Goal: Task Accomplishment & Management: Use online tool/utility

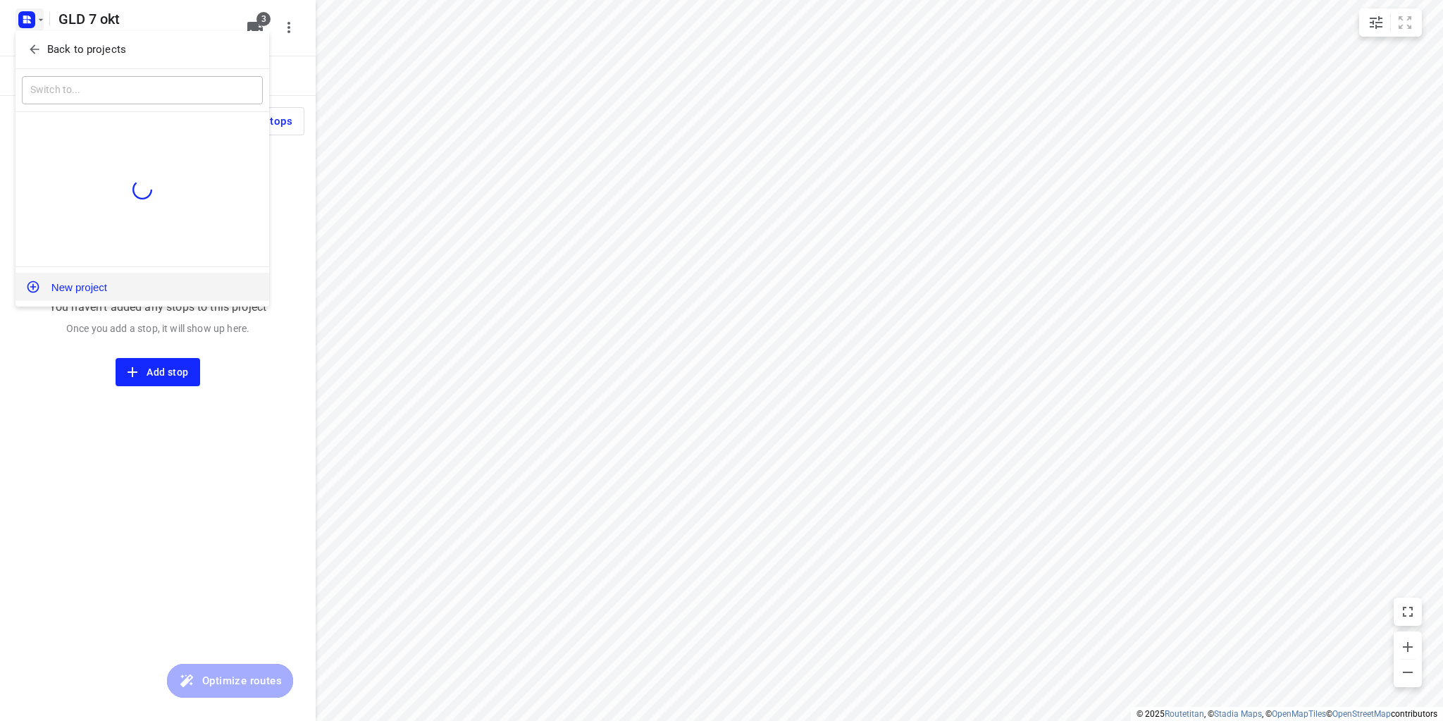
click at [76, 287] on button "New project" at bounding box center [142, 287] width 254 height 28
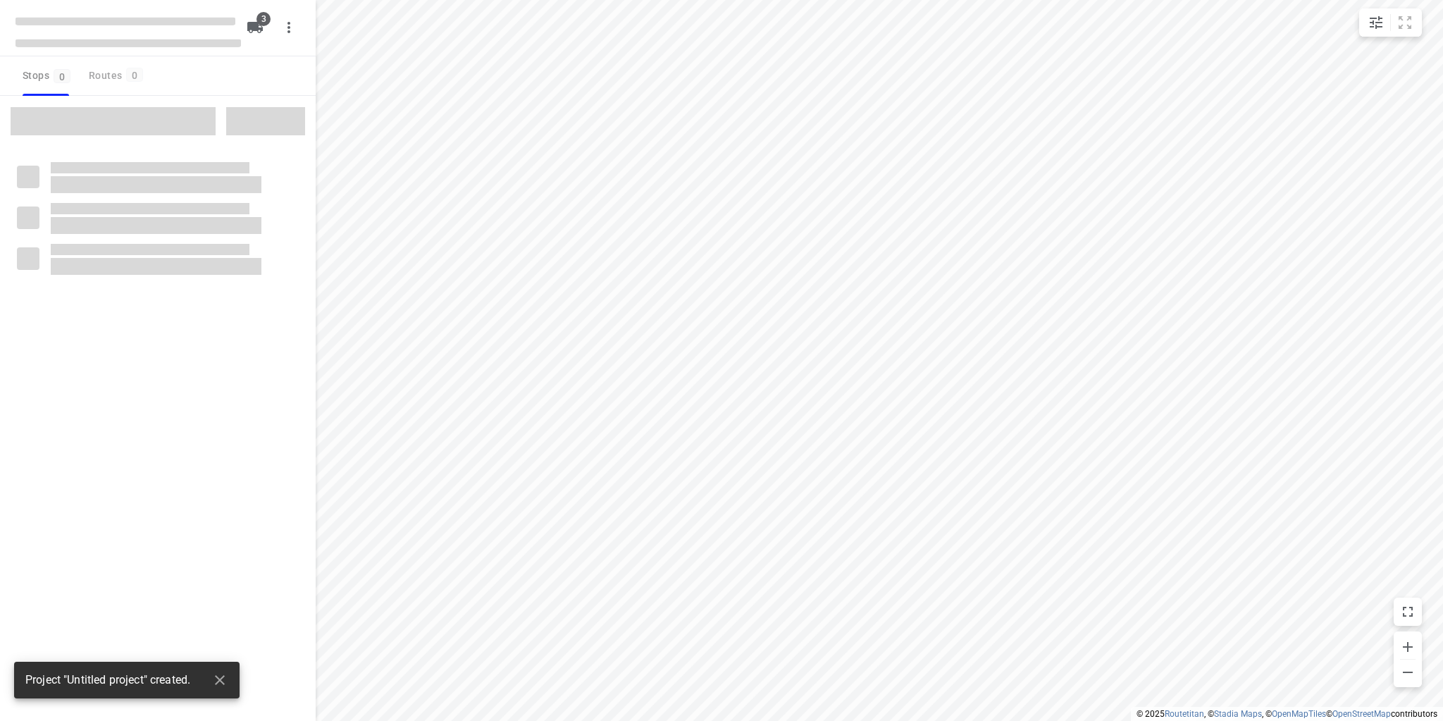
type input "distance"
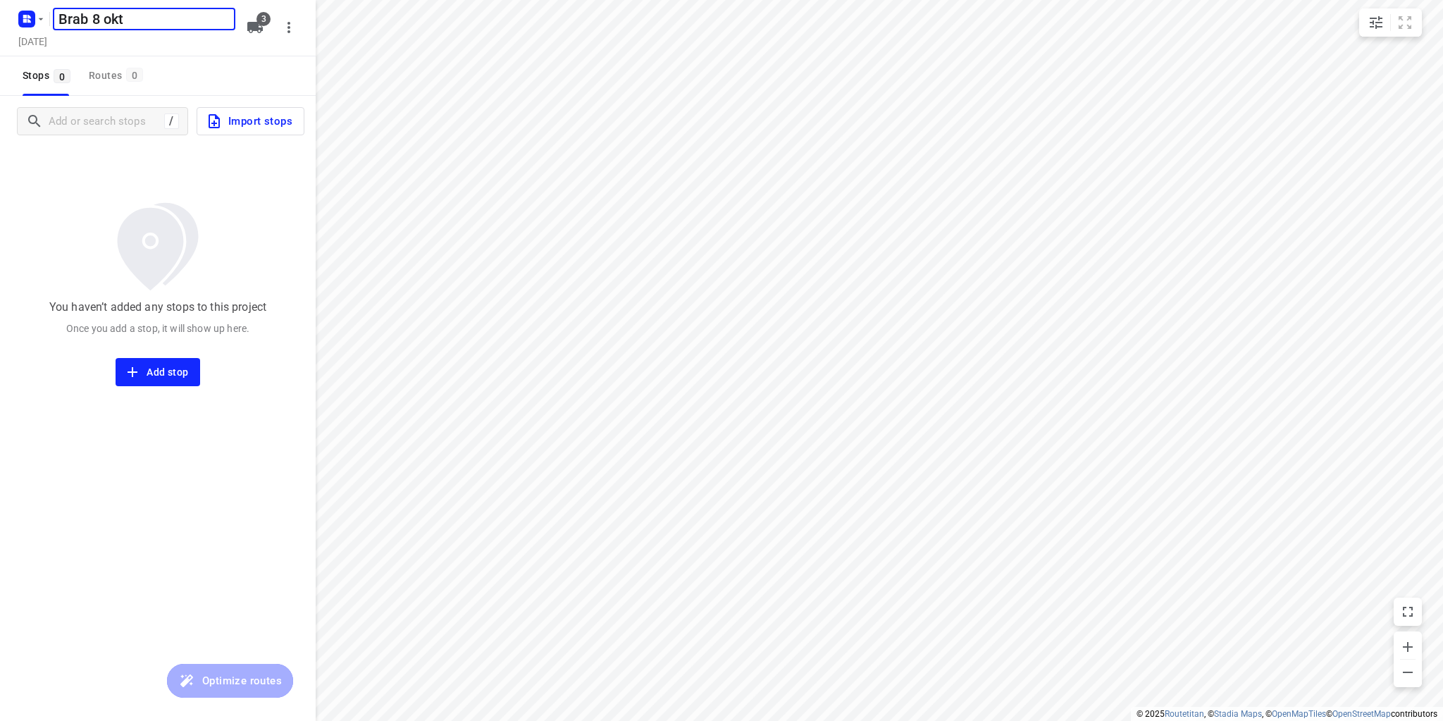
type input "Brab 8 okt"
click at [75, 31] on div "Brab 8 okt ​ [DATE]" at bounding box center [127, 27] width 225 height 49
click at [53, 43] on h5 "[DATE]" at bounding box center [33, 41] width 40 height 16
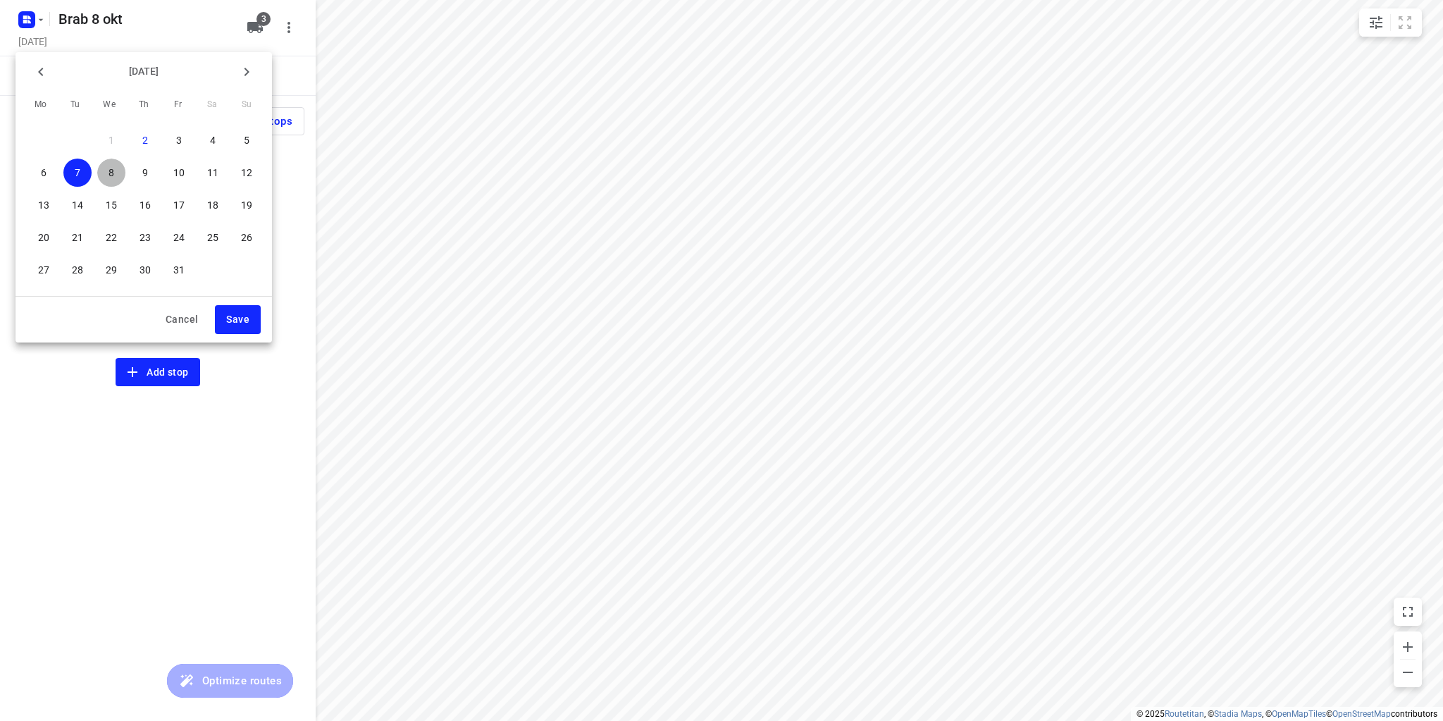
click at [113, 180] on button "8" at bounding box center [111, 172] width 28 height 28
click at [242, 318] on span "Save" at bounding box center [237, 320] width 23 height 18
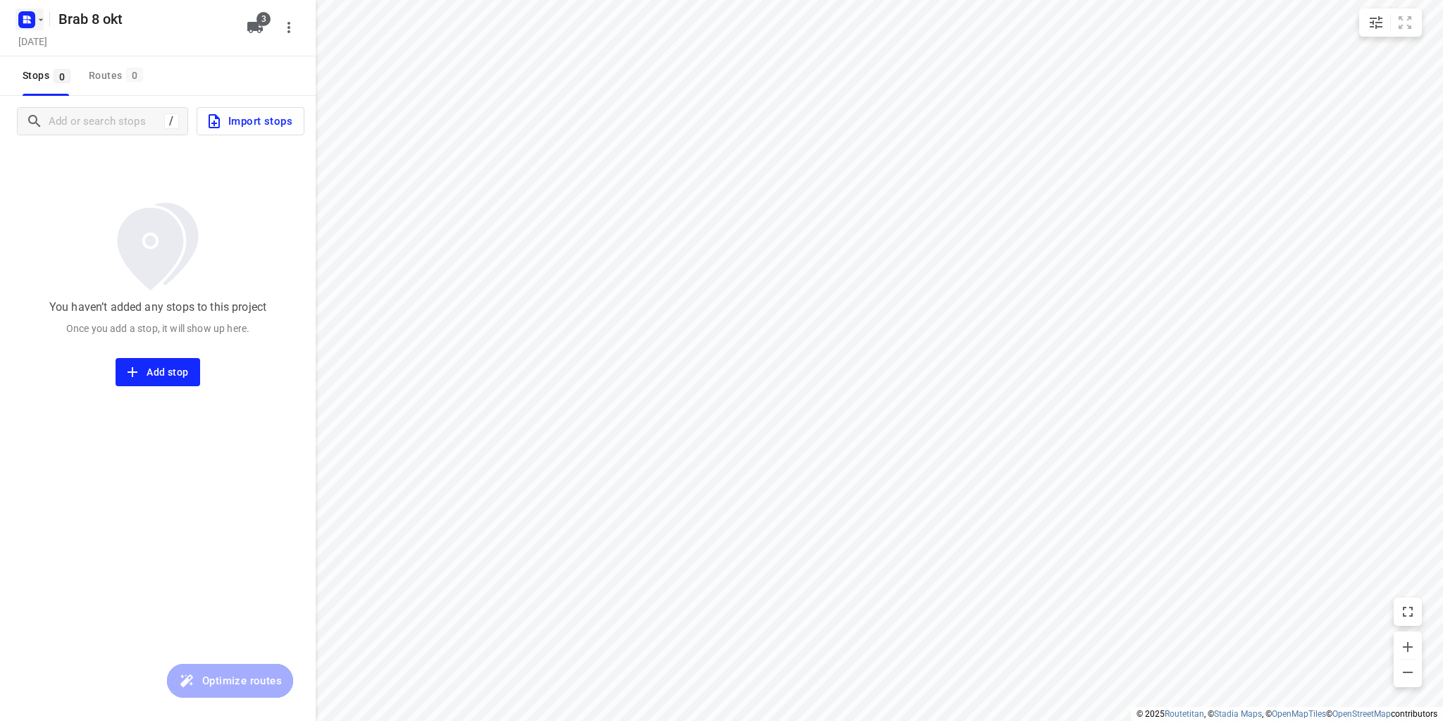
click at [38, 18] on icon "button" at bounding box center [40, 19] width 11 height 11
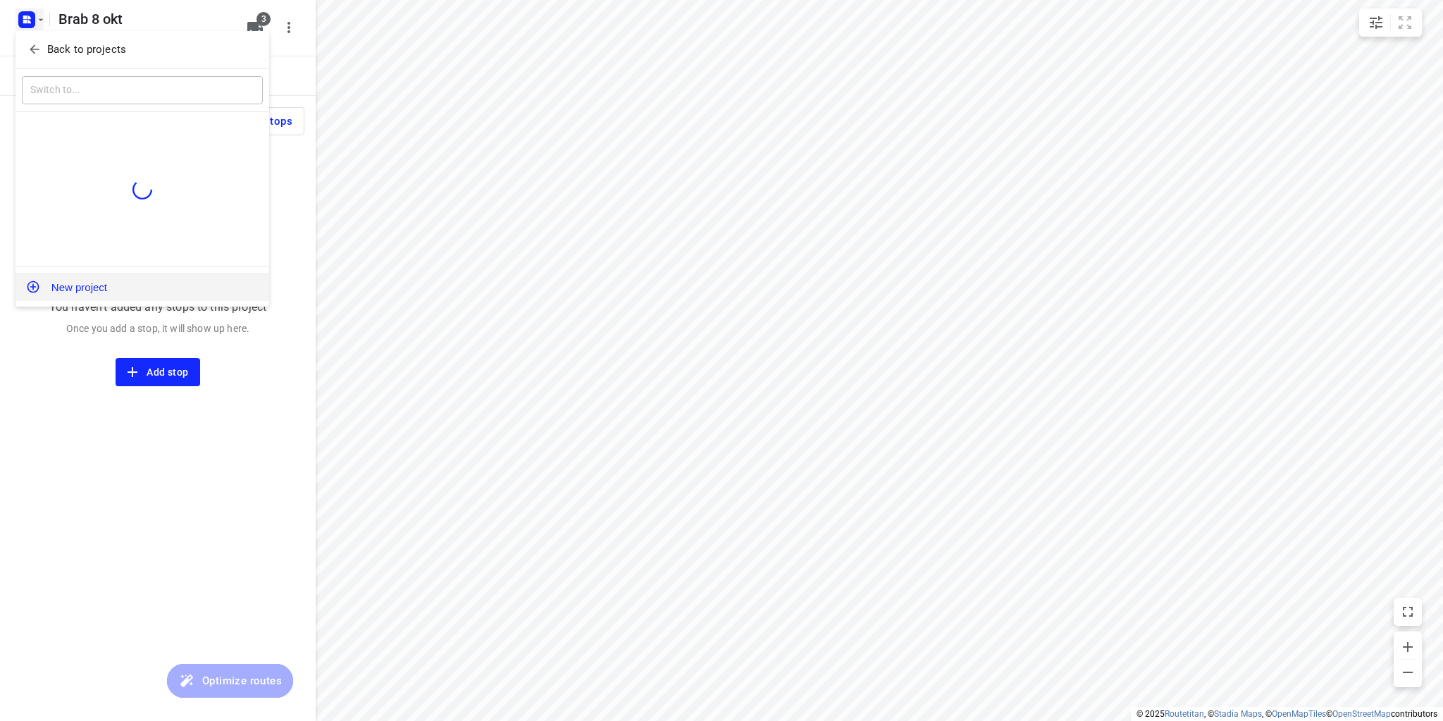
click at [80, 287] on button "New project" at bounding box center [142, 287] width 254 height 28
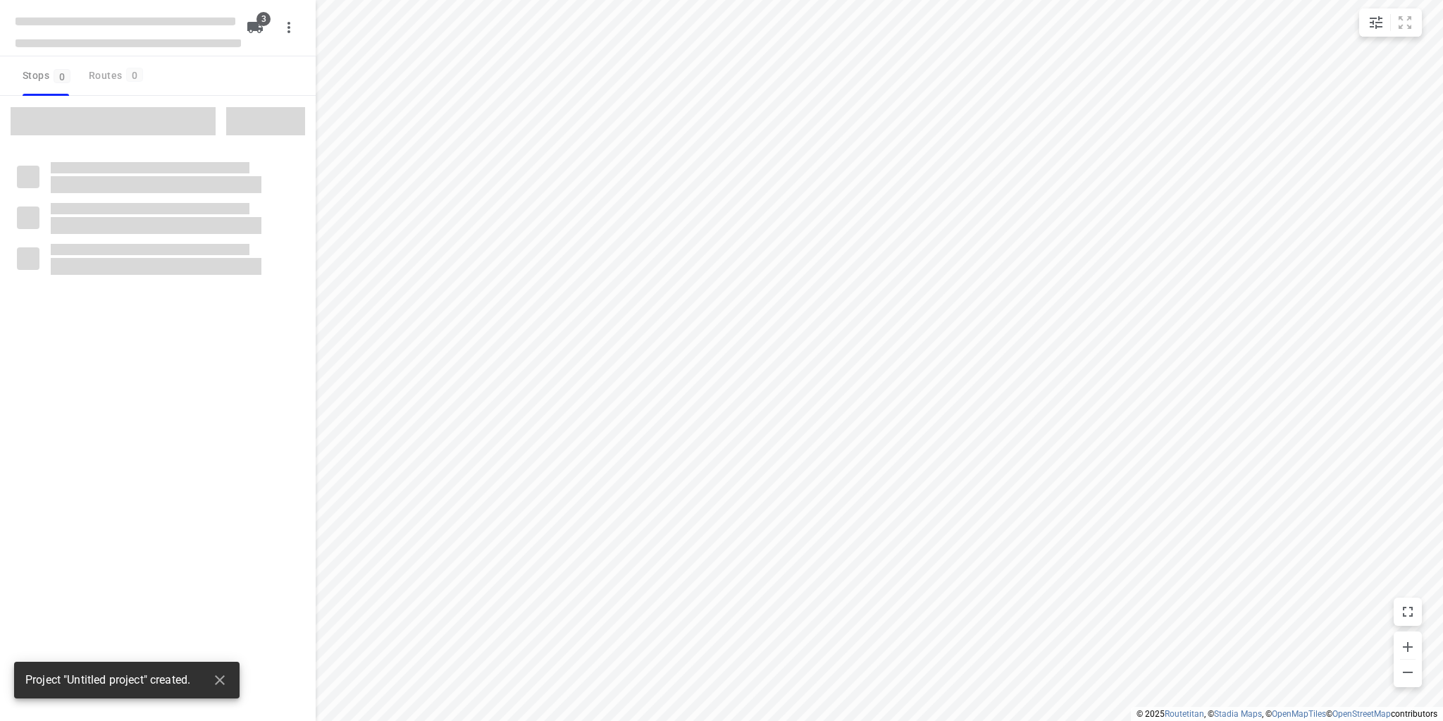
type input "distance"
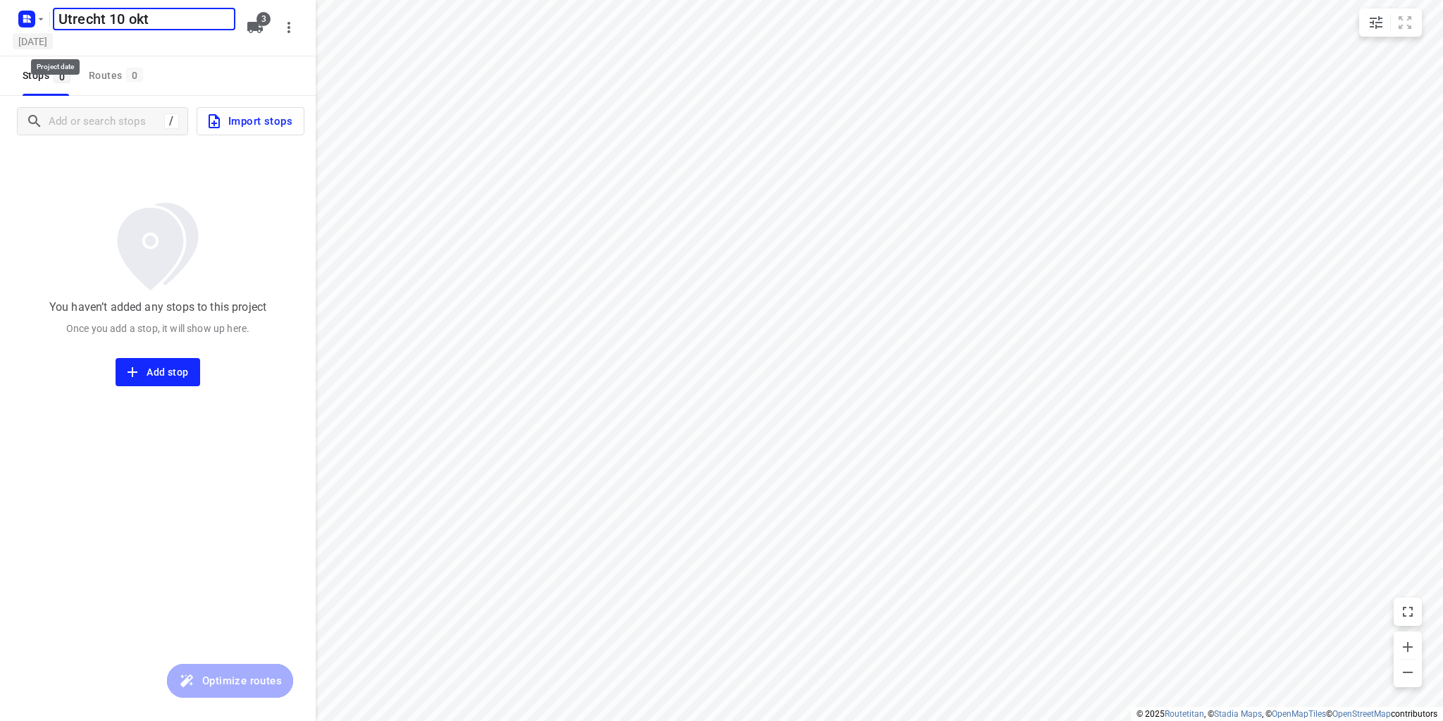
type input "Utrecht 10 okt"
click at [53, 46] on h5 "[DATE]" at bounding box center [33, 41] width 40 height 16
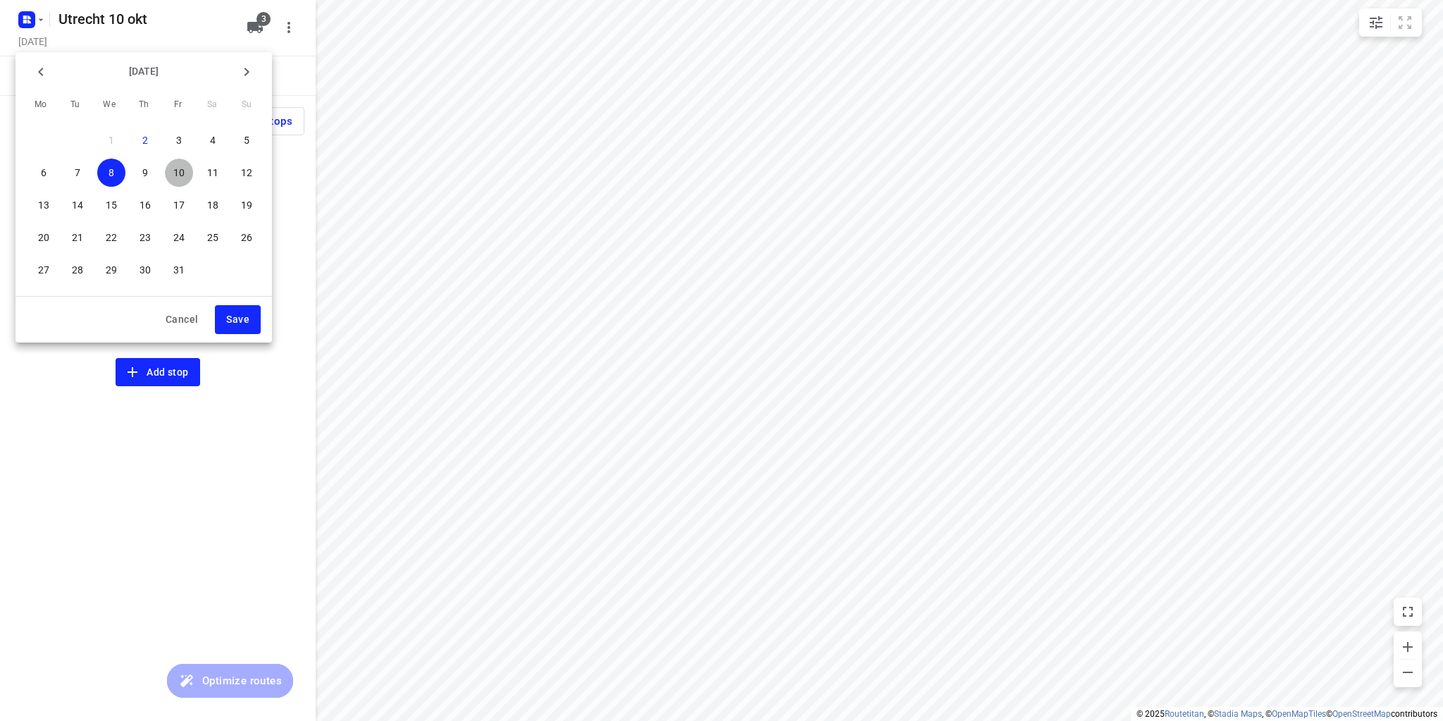
click at [185, 178] on span "10" at bounding box center [179, 173] width 28 height 14
click at [237, 316] on span "Save" at bounding box center [237, 320] width 23 height 18
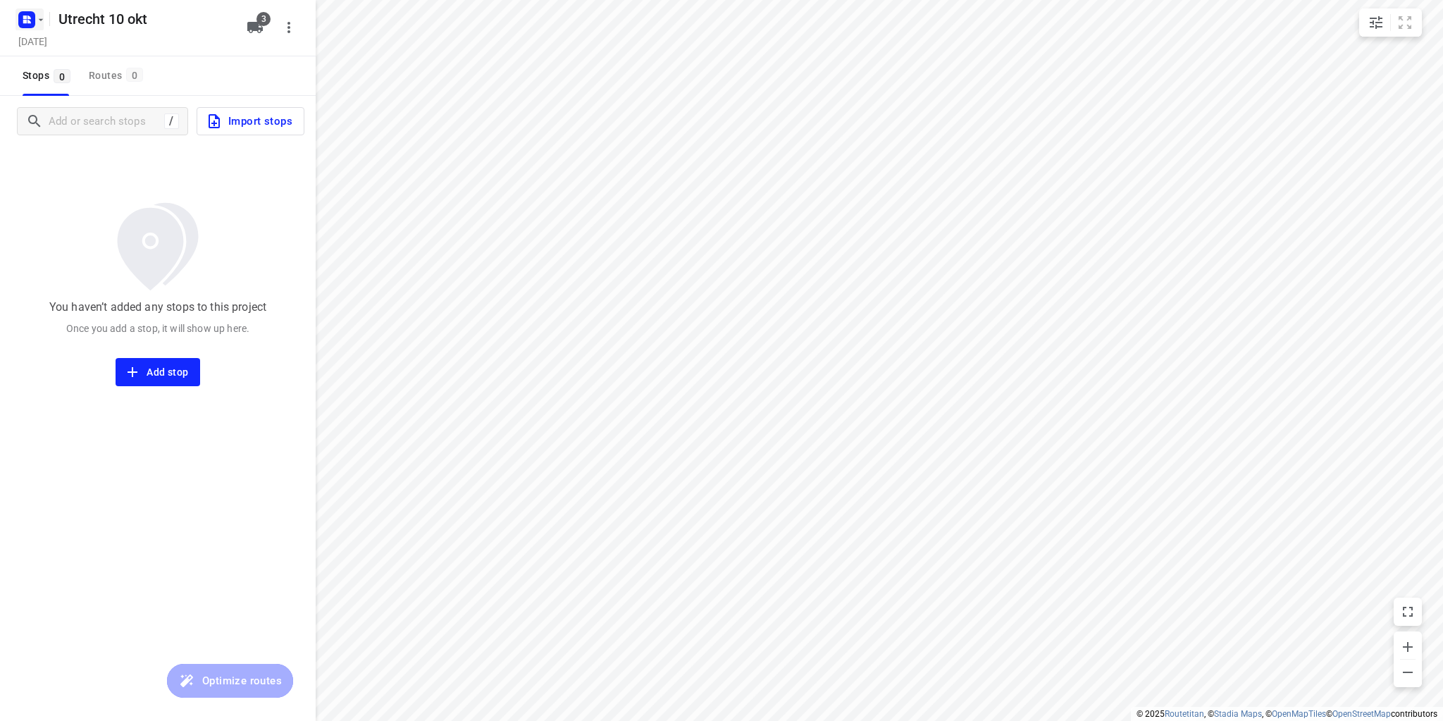
click at [37, 16] on icon "button" at bounding box center [40, 19] width 11 height 11
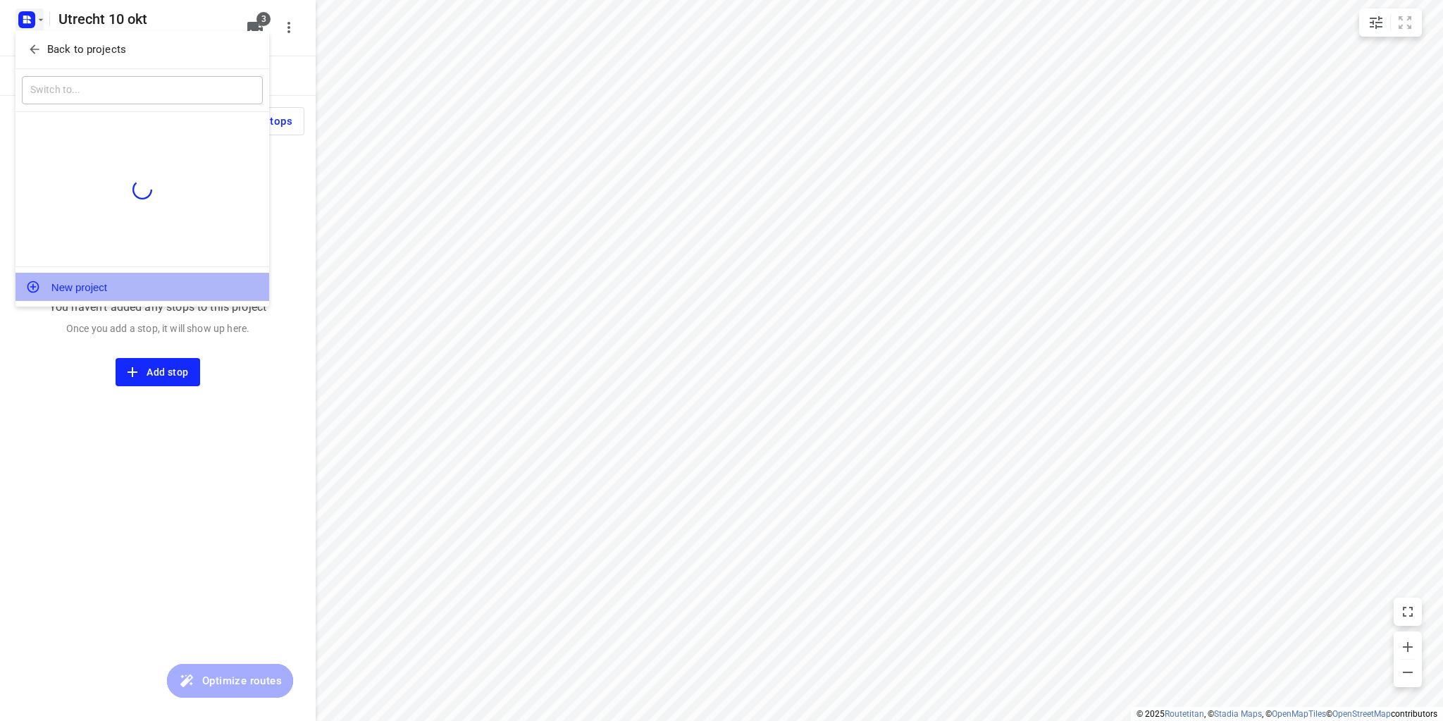
click at [84, 283] on button "New project" at bounding box center [142, 287] width 254 height 28
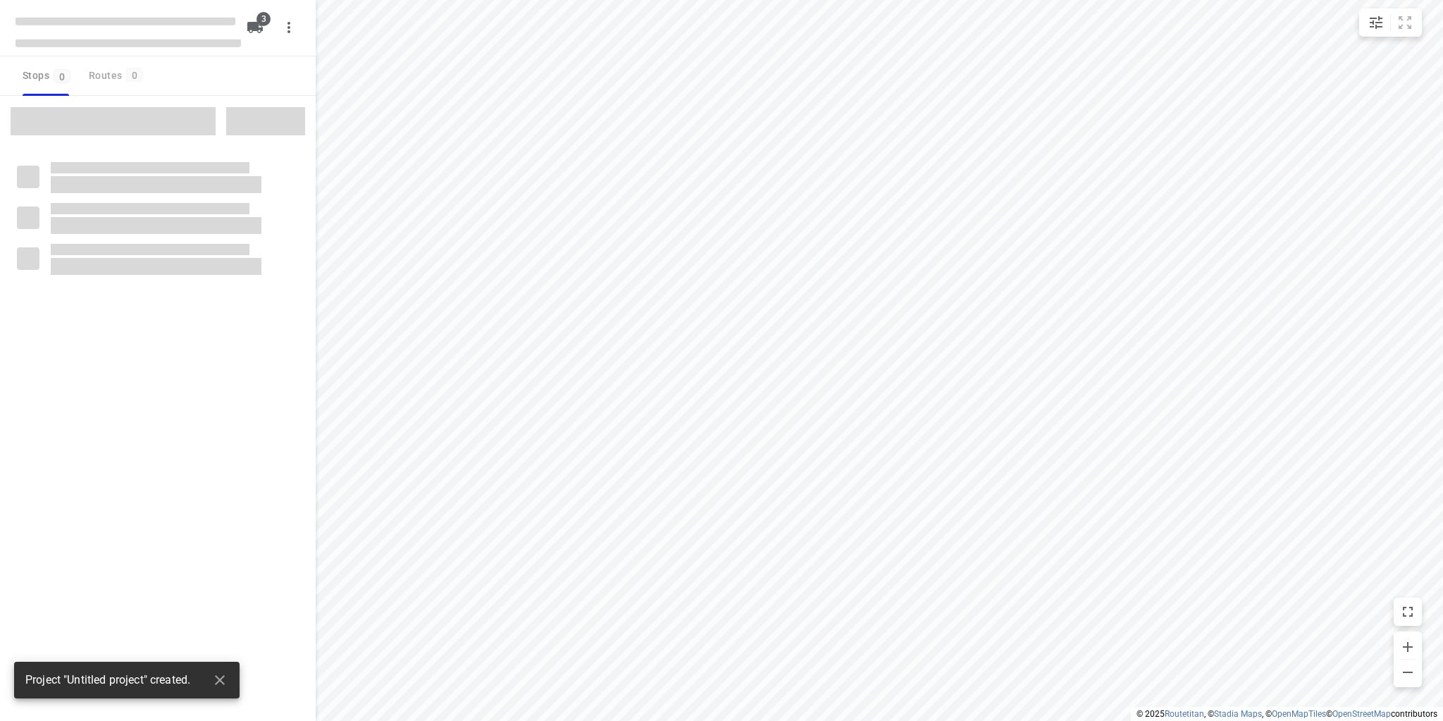
type input "distance"
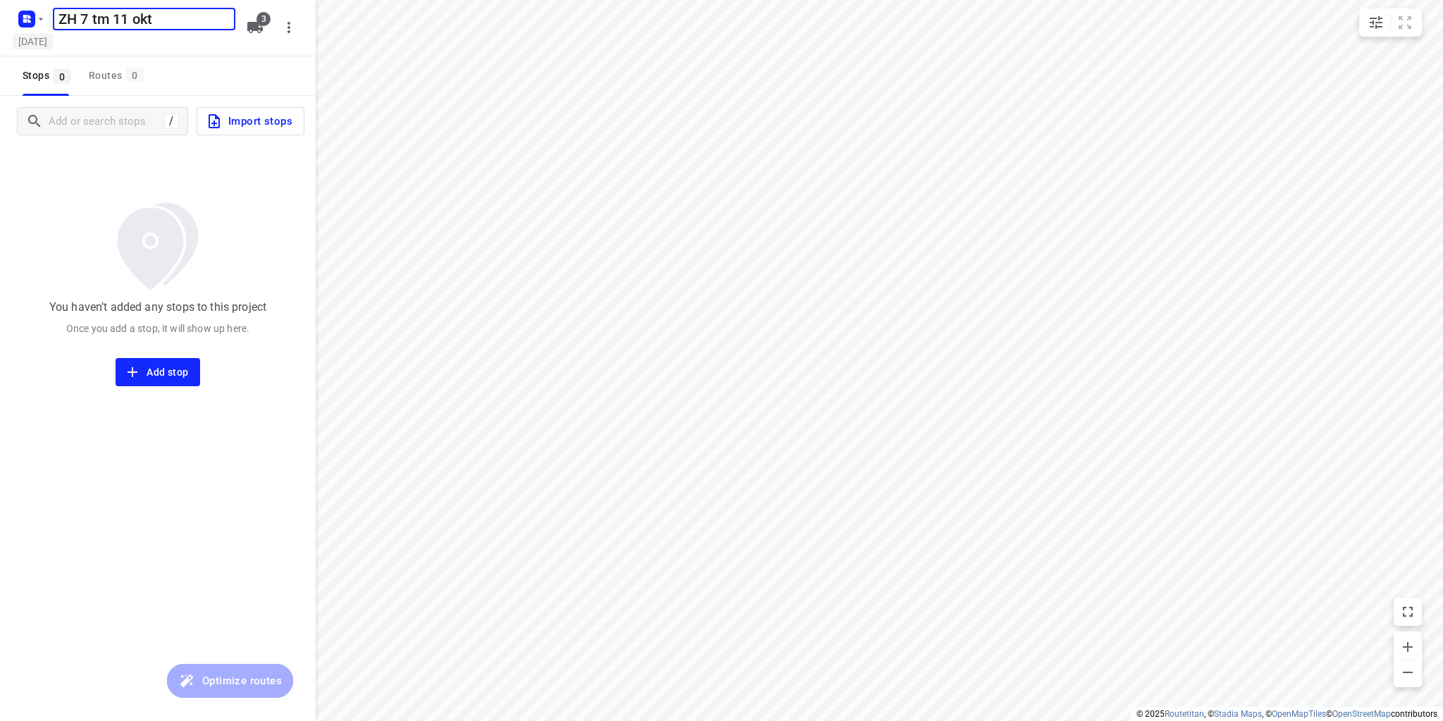
type input "ZH 7 tm 11 okt"
click at [53, 36] on h5 "[DATE]" at bounding box center [33, 41] width 40 height 16
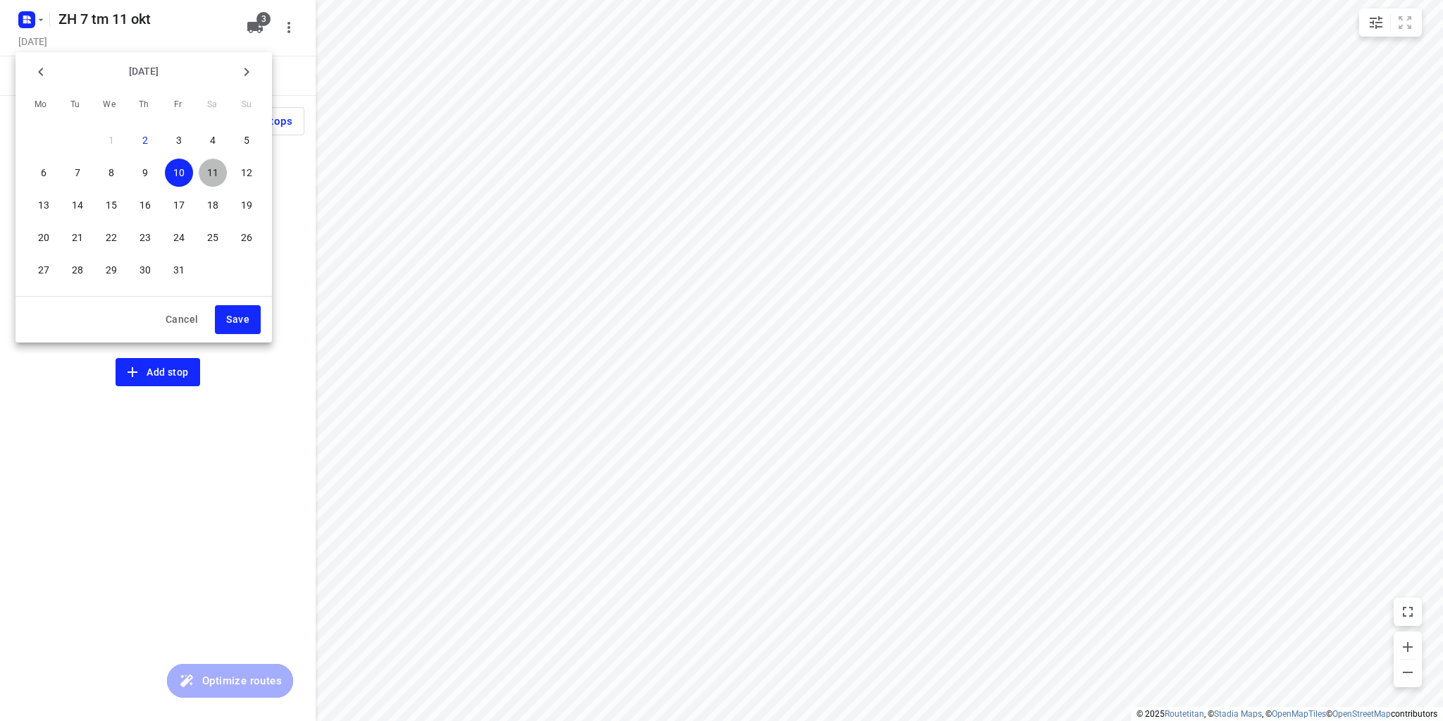
click at [211, 175] on p "11" at bounding box center [212, 173] width 11 height 14
click at [226, 314] on span "Save" at bounding box center [237, 320] width 23 height 18
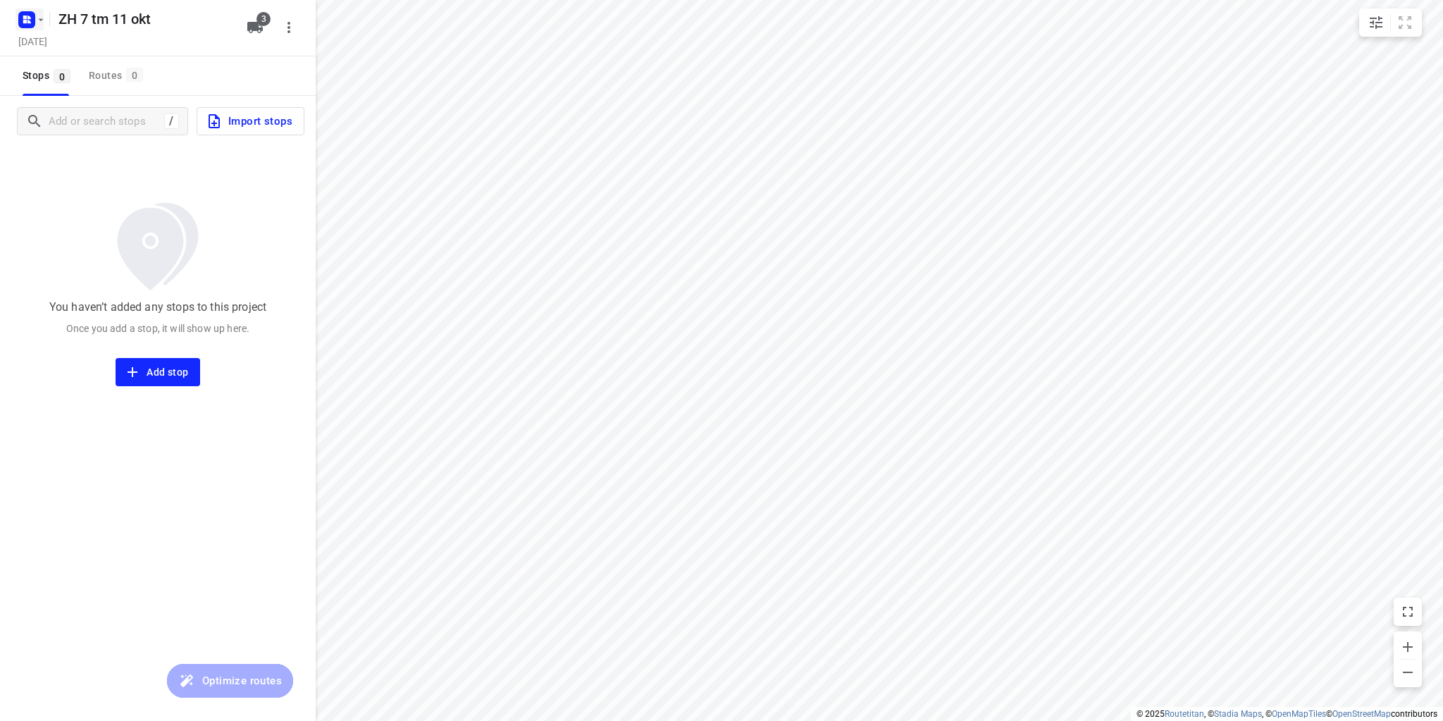
click at [35, 23] on icon "button" at bounding box center [40, 19] width 11 height 11
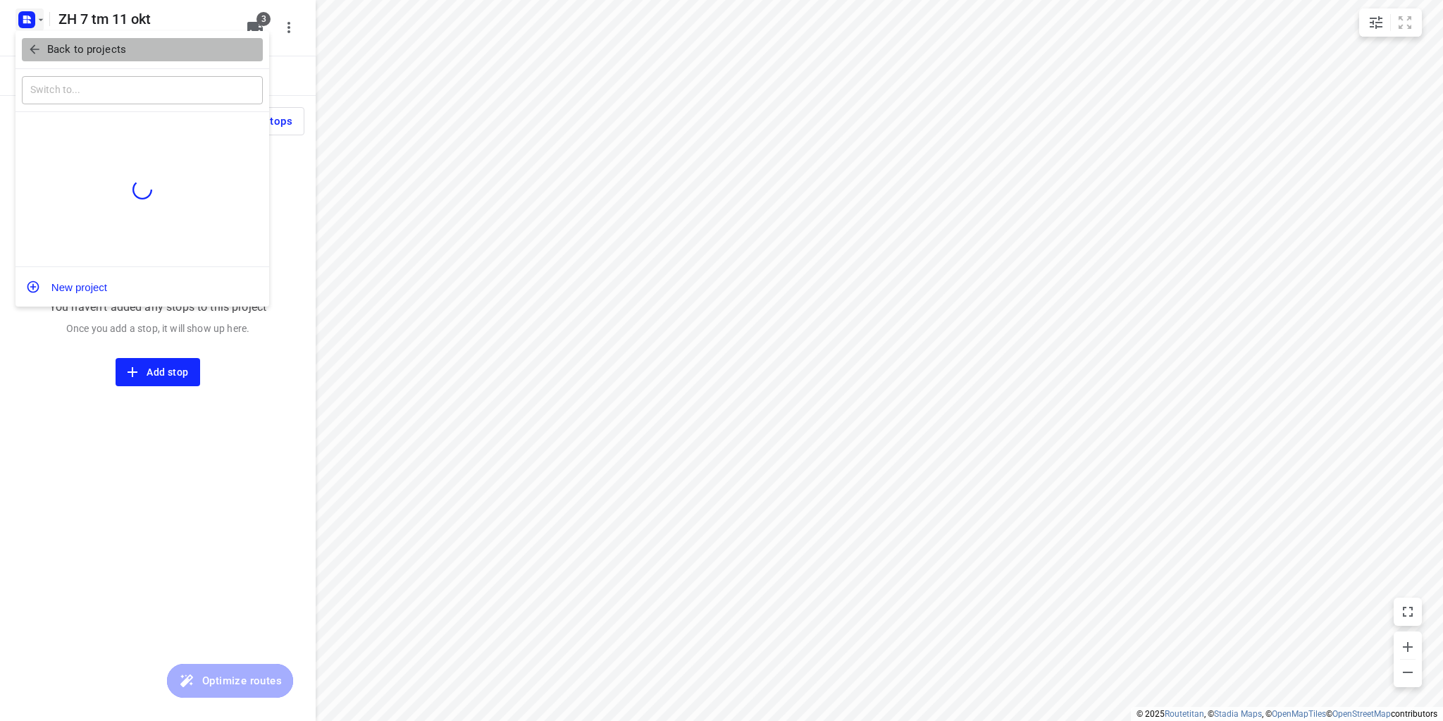
click at [54, 51] on p "Back to projects" at bounding box center [86, 50] width 79 height 16
